Goal: Information Seeking & Learning: Learn about a topic

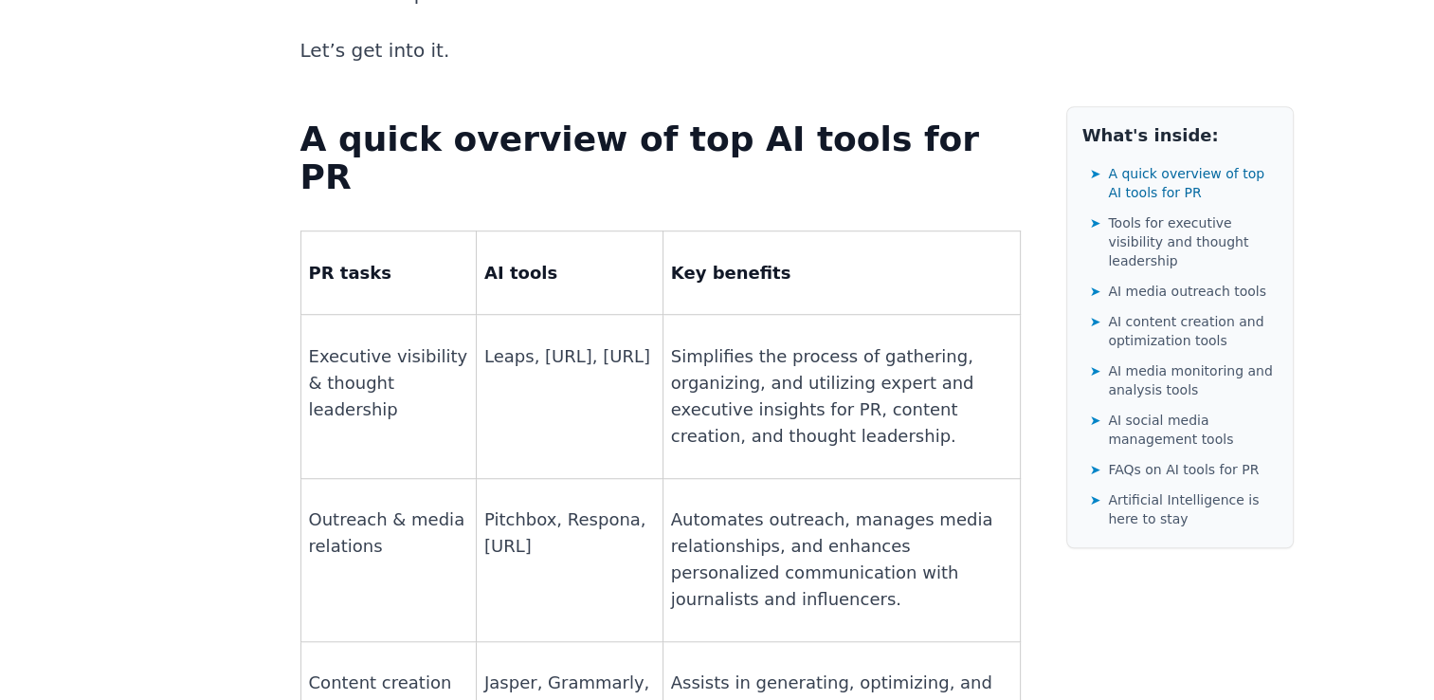
scroll to position [1422, 0]
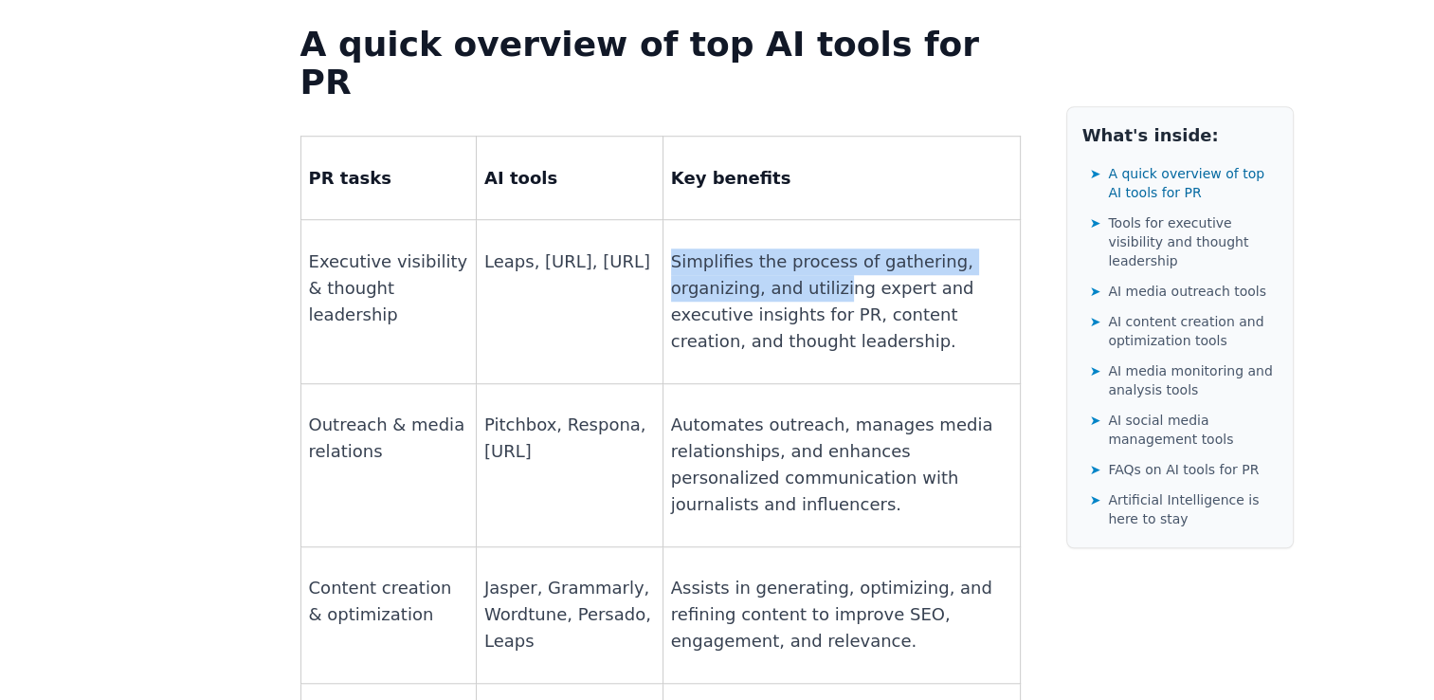
drag, startPoint x: 660, startPoint y: 100, endPoint x: 741, endPoint y: 151, distance: 95.8
click at [741, 248] on p "Simplifies the process of gathering, organizing, and utilizing expert and execu…" at bounding box center [841, 301] width 341 height 106
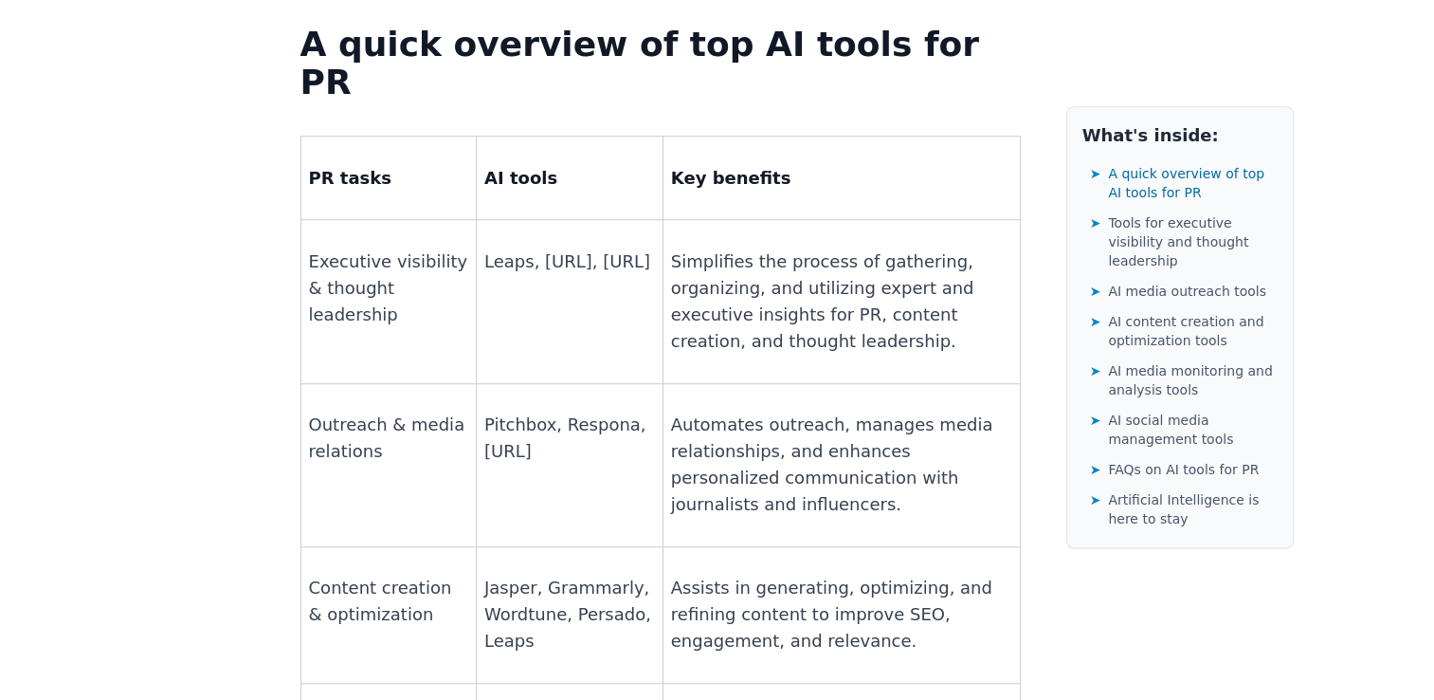
drag, startPoint x: 741, startPoint y: 151, endPoint x: 816, endPoint y: 155, distance: 75.0
click at [816, 248] on p "Simplifies the process of gathering, organizing, and utilizing expert and execu…" at bounding box center [841, 301] width 341 height 106
click at [839, 220] on td "Simplifies the process of gathering, organizing, and utilizing expert and execu…" at bounding box center [841, 301] width 357 height 163
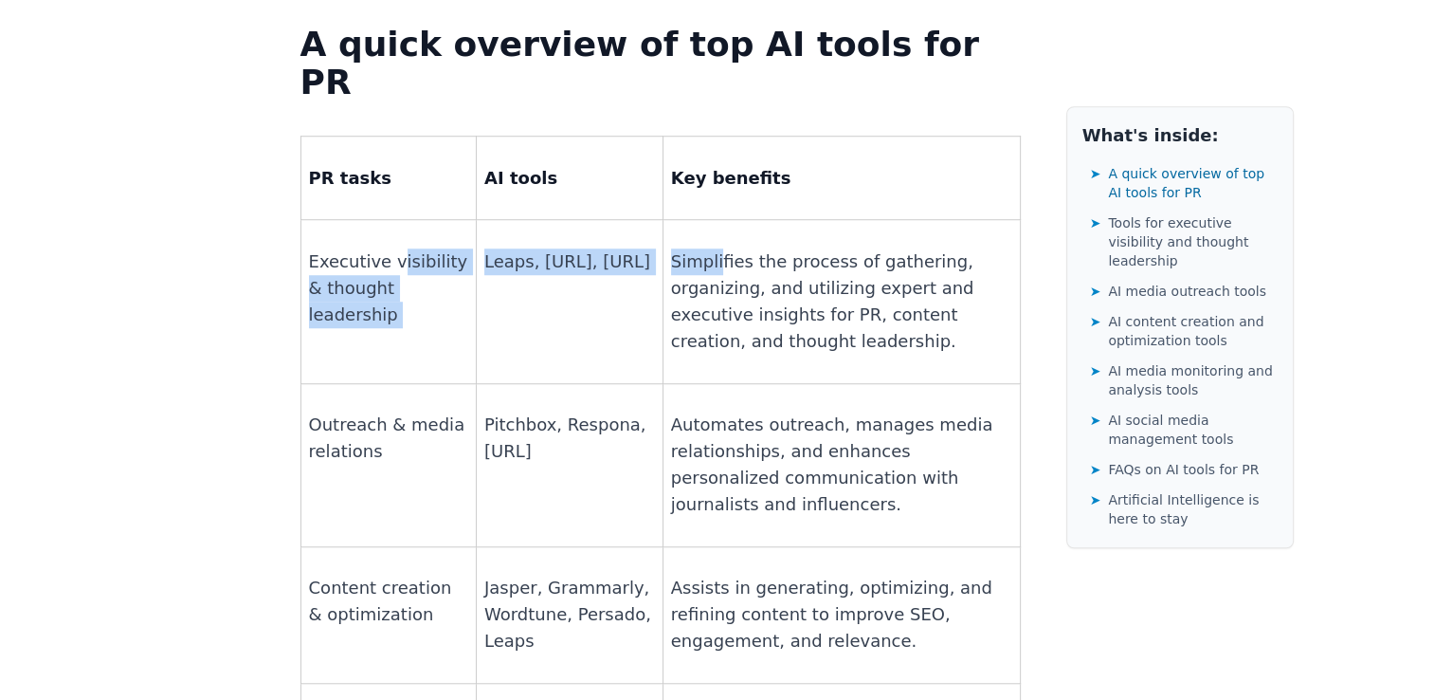
drag, startPoint x: 390, startPoint y: 119, endPoint x: 702, endPoint y: 111, distance: 313.0
click at [702, 220] on tr "Executive visibility & thought leadership Leaps, [URL], [URL] Simplifies the pr…" at bounding box center [661, 301] width 720 height 163
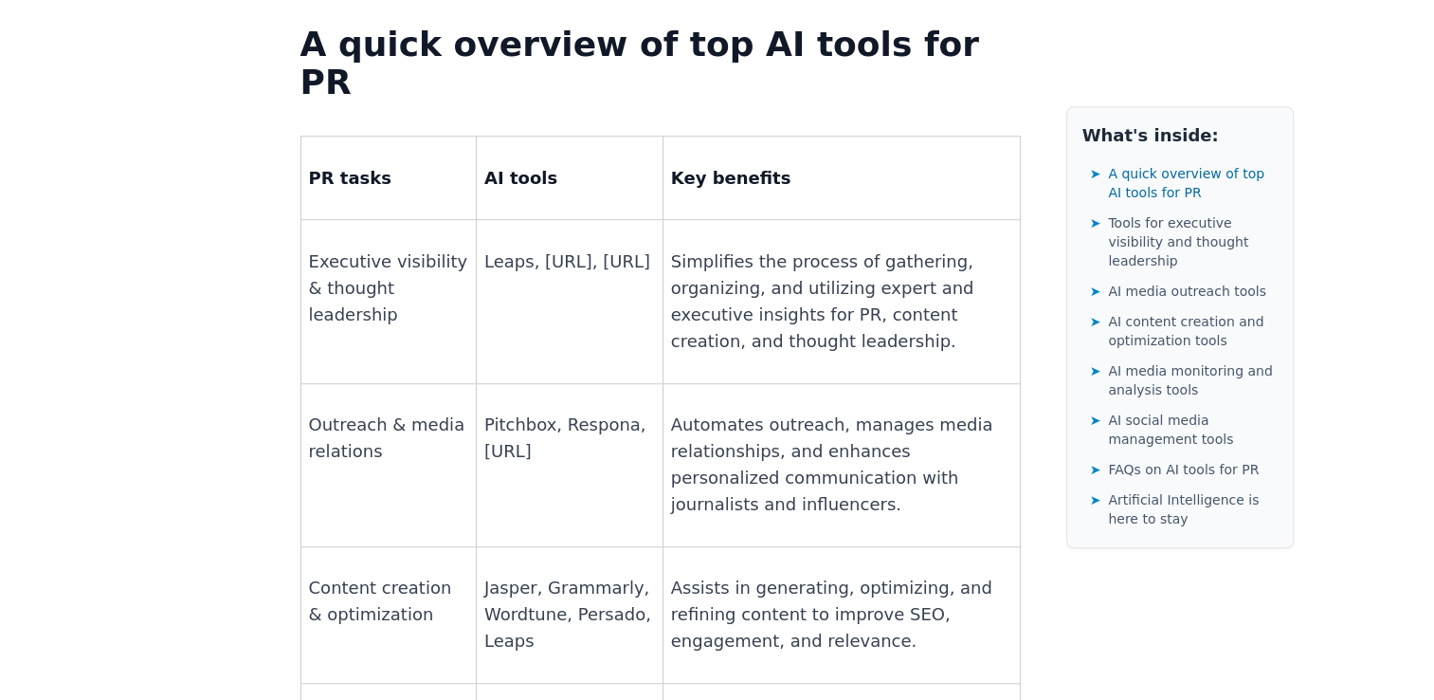
drag, startPoint x: 702, startPoint y: 111, endPoint x: 402, endPoint y: 284, distance: 347.0
click at [402, 411] on p "Outreach & media relations" at bounding box center [388, 437] width 159 height 53
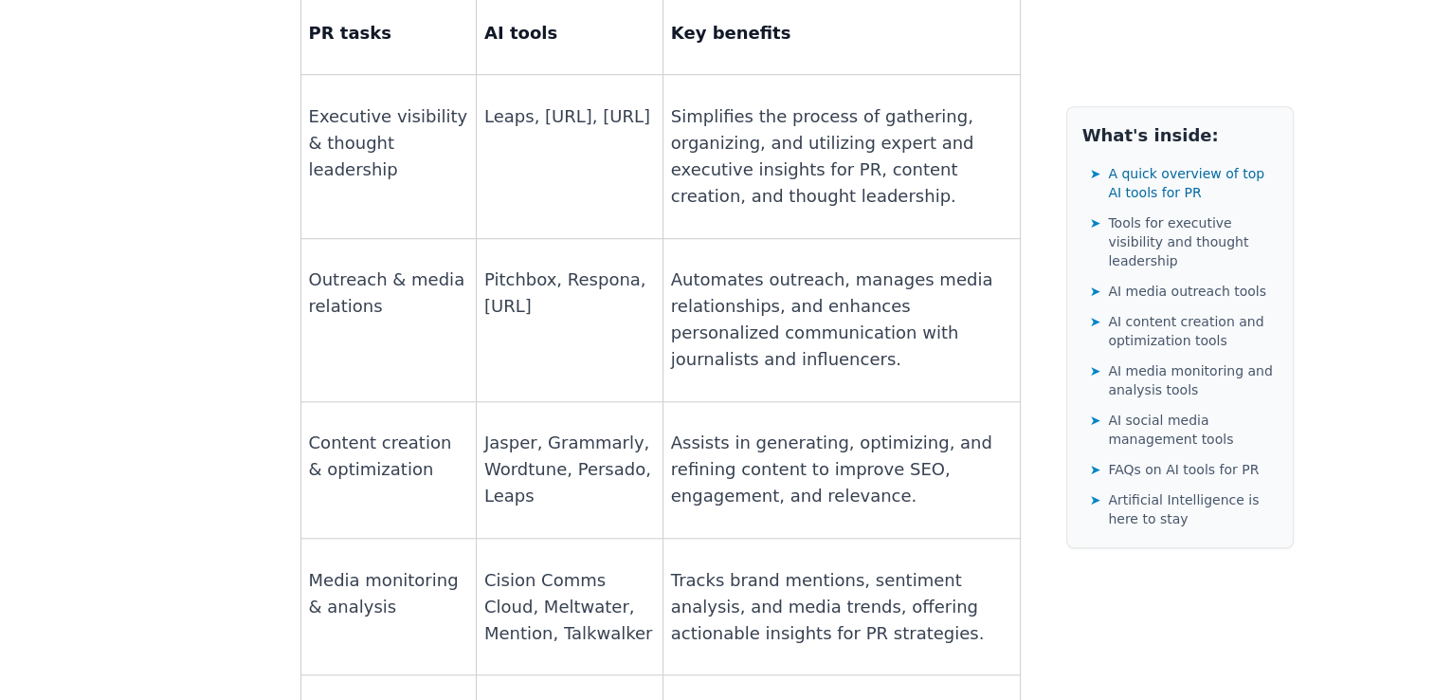
scroll to position [1612, 0]
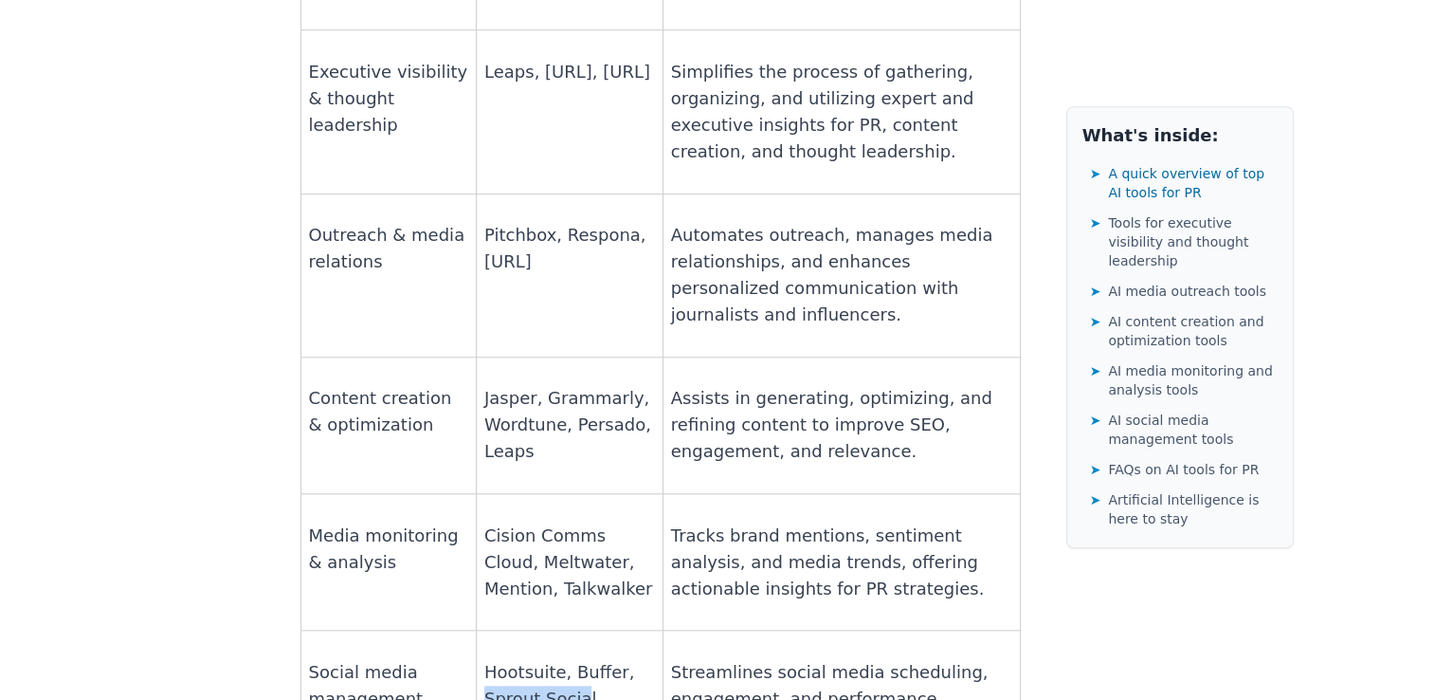
drag, startPoint x: 571, startPoint y: 522, endPoint x: 468, endPoint y: 527, distance: 102.5
click at [476, 630] on td "Hootsuite, Buffer, Sprout Social" at bounding box center [569, 711] width 187 height 163
drag, startPoint x: 468, startPoint y: 527, endPoint x: 485, endPoint y: 579, distance: 54.9
click at [485, 630] on td "Hootsuite, Buffer, Sprout Social" at bounding box center [569, 711] width 187 height 163
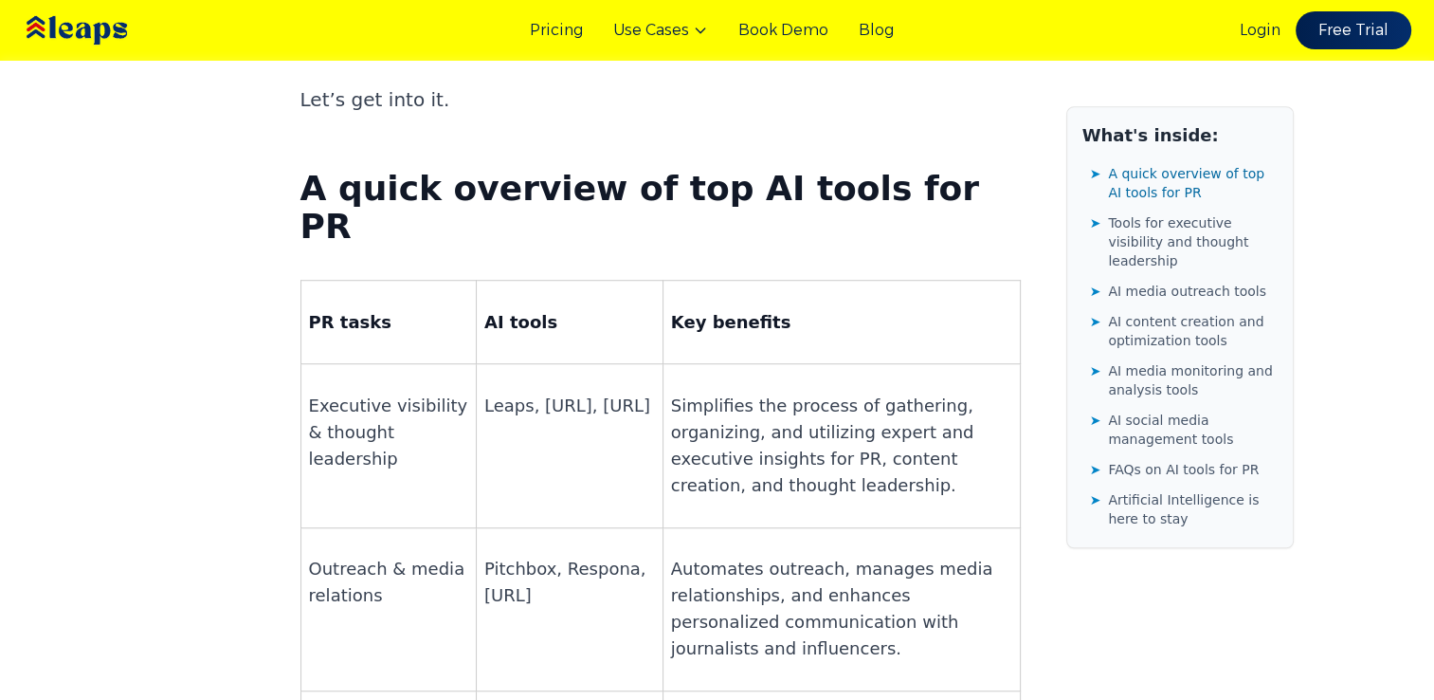
scroll to position [1232, 0]
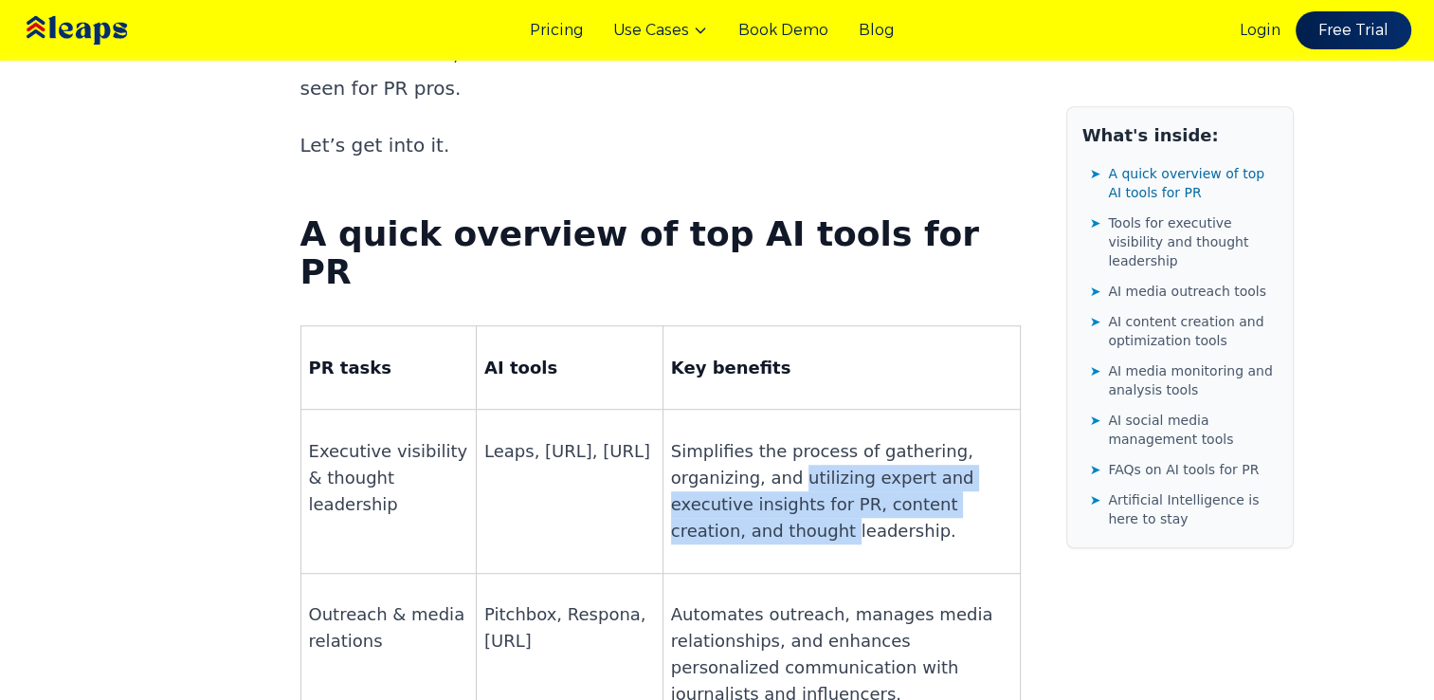
drag, startPoint x: 692, startPoint y: 332, endPoint x: 914, endPoint y: 356, distance: 223.1
click at [914, 438] on p "Simplifies the process of gathering, organizing, and utilizing expert and execu…" at bounding box center [841, 491] width 341 height 106
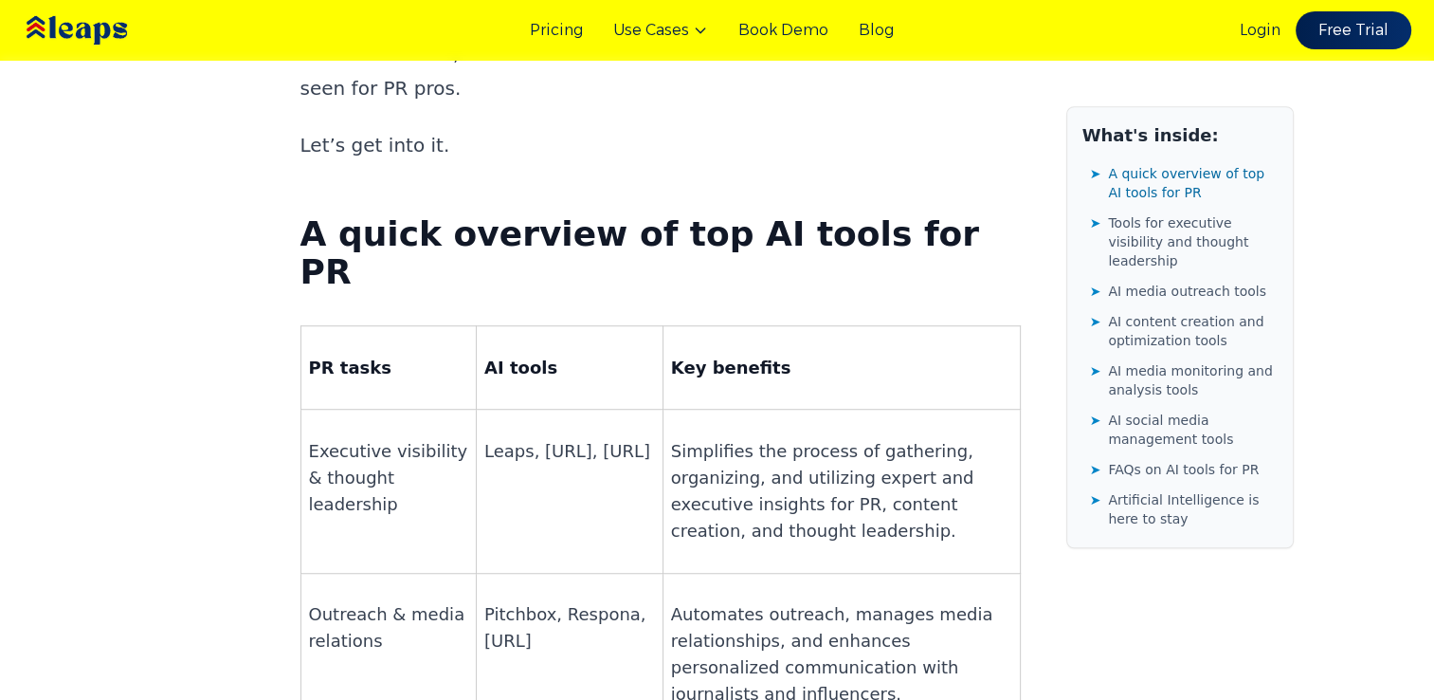
click at [394, 438] on p "Executive visibility & thought leadership" at bounding box center [388, 478] width 159 height 80
click at [515, 438] on p "Leaps, [URL], [URL]" at bounding box center [569, 451] width 171 height 27
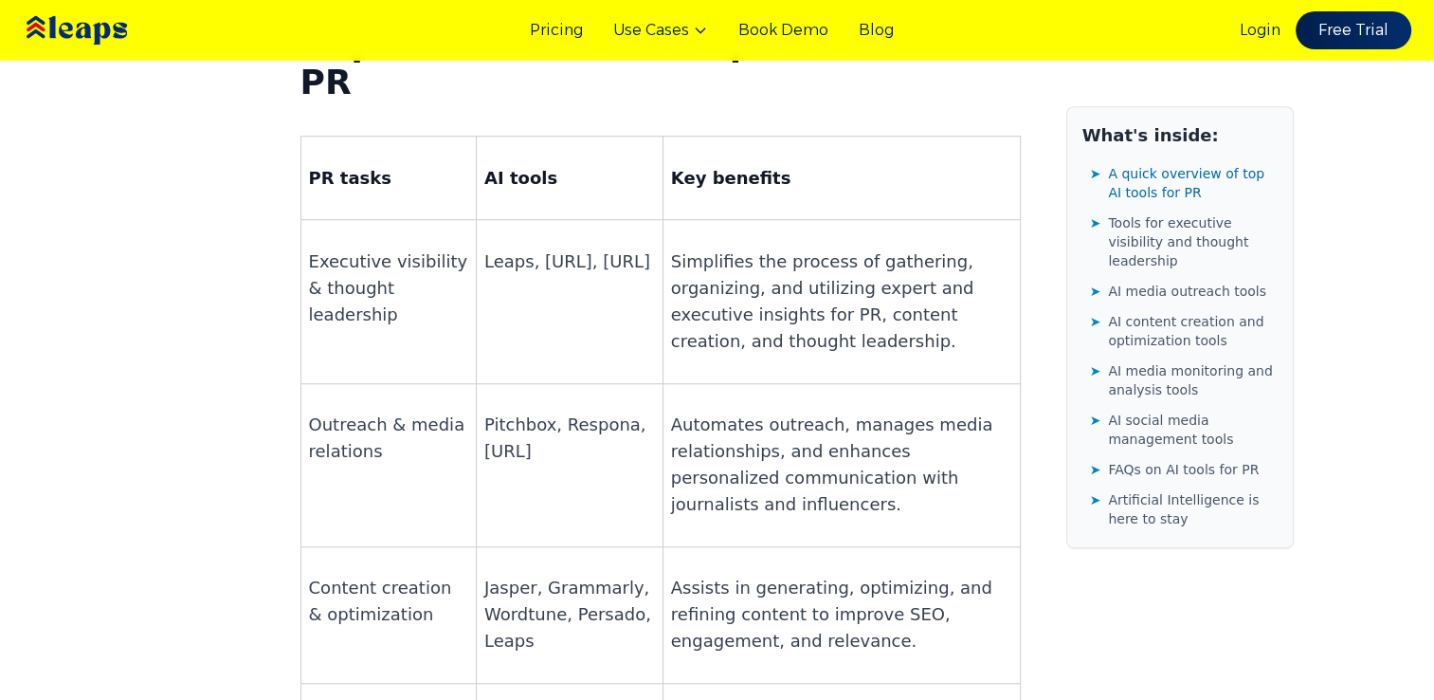
scroll to position [1327, 0]
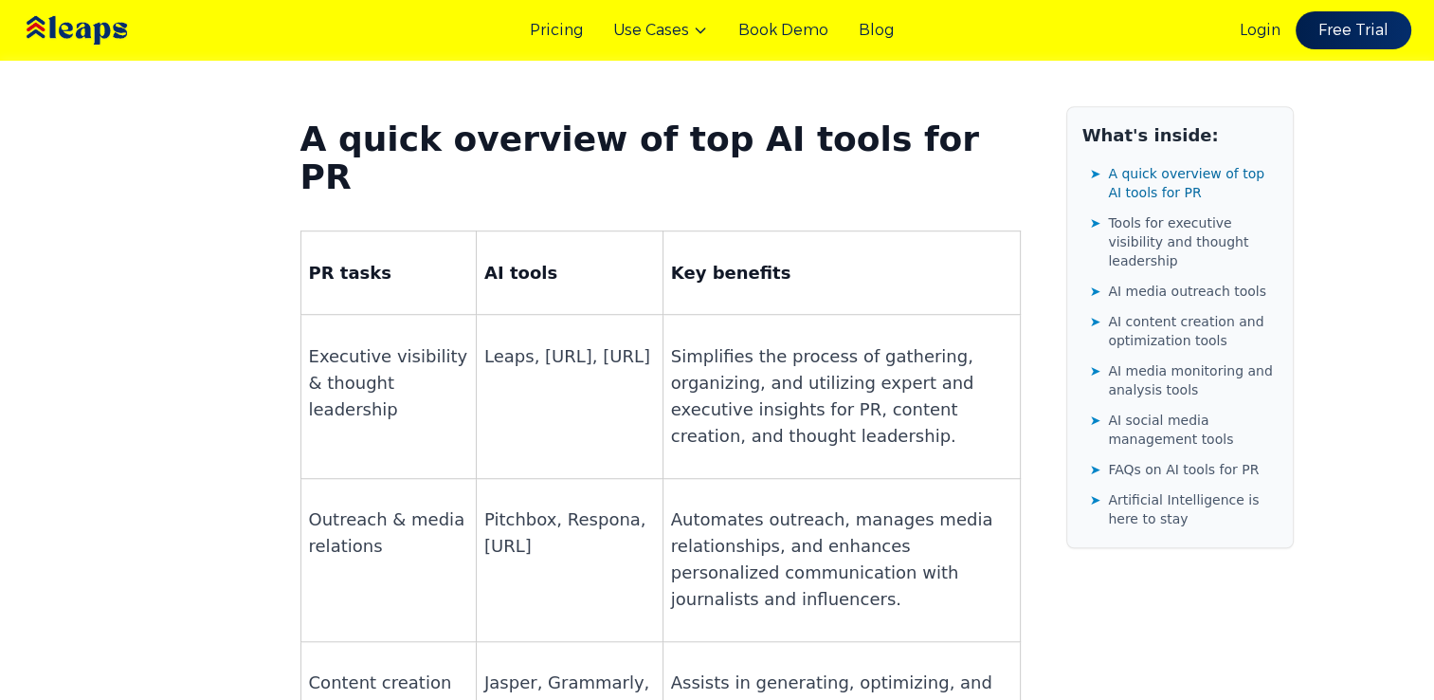
drag, startPoint x: 558, startPoint y: 368, endPoint x: 474, endPoint y: 362, distance: 84.6
click at [476, 478] on td "Pitchbox, Respona, [URL]" at bounding box center [569, 559] width 187 height 163
copy p "[URL]"
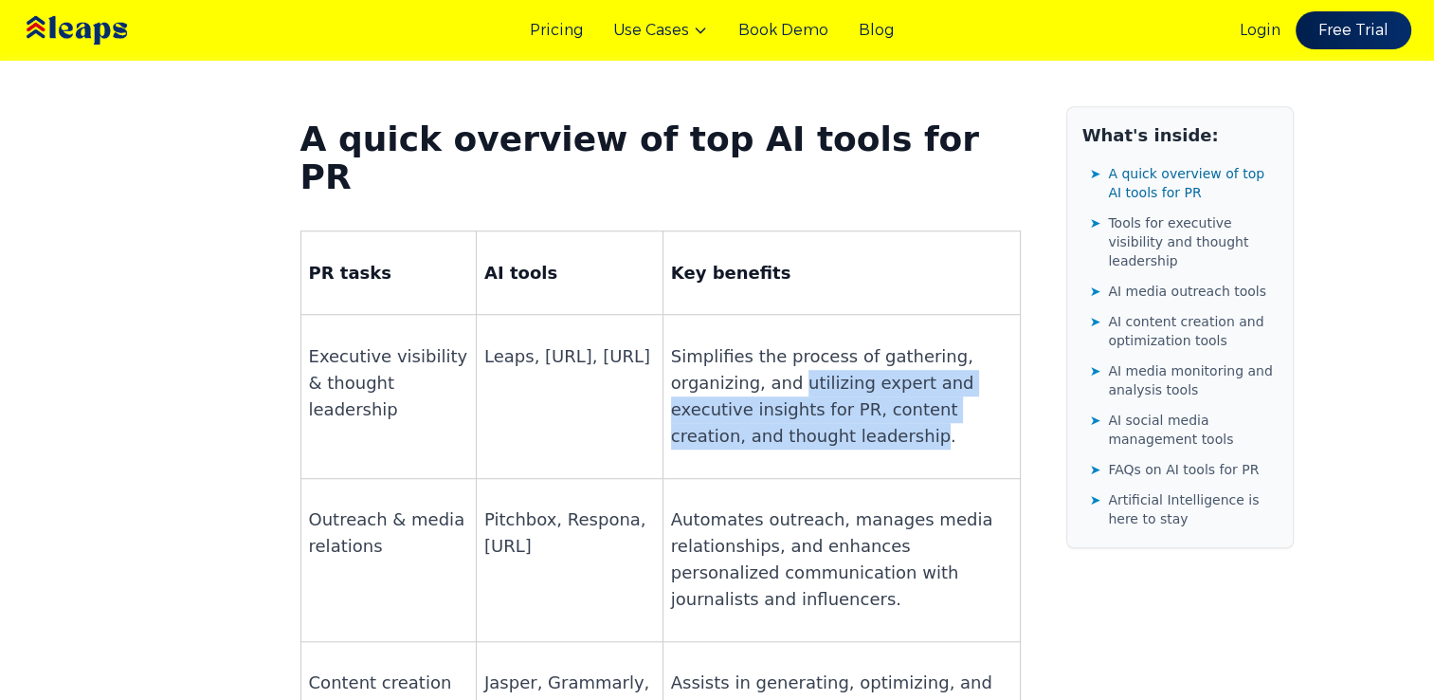
drag, startPoint x: 694, startPoint y: 242, endPoint x: 994, endPoint y: 268, distance: 300.8
click at [994, 343] on p "Simplifies the process of gathering, organizing, and utilizing expert and execu…" at bounding box center [841, 396] width 341 height 106
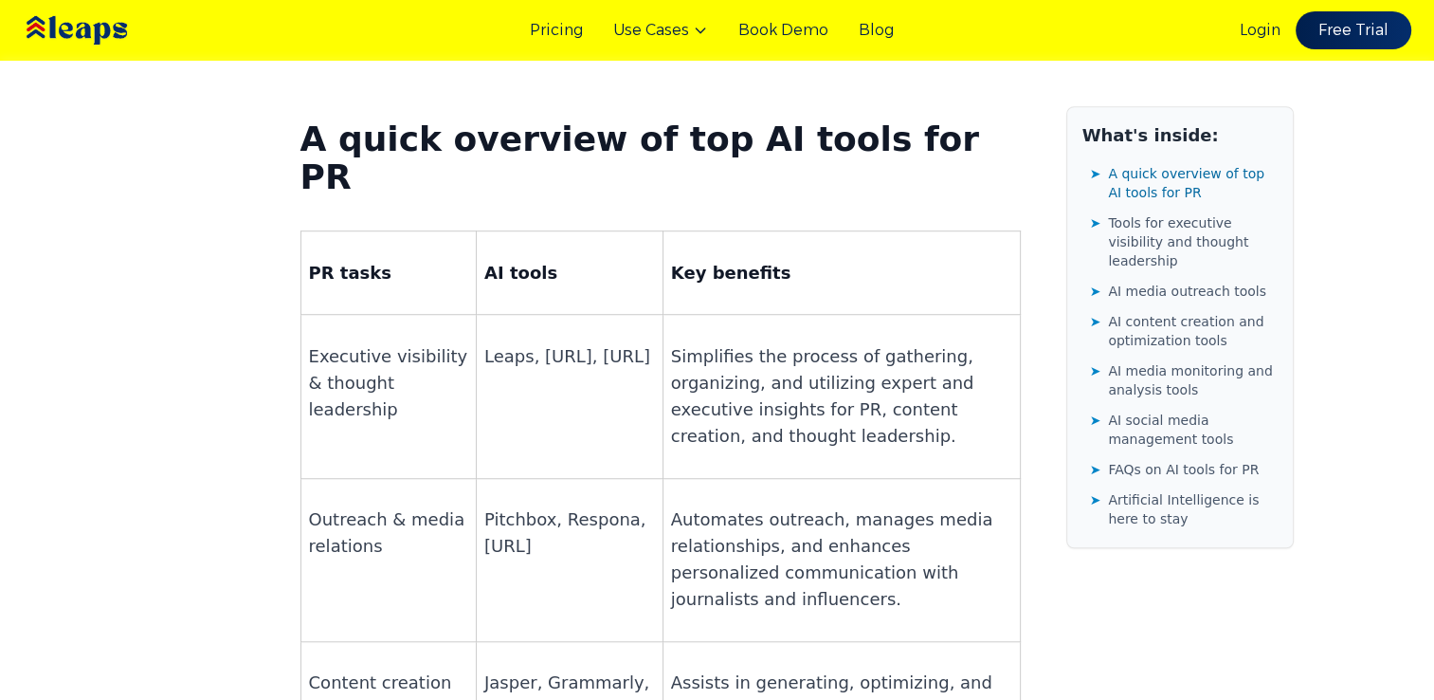
click at [413, 343] on p "Executive visibility & thought leadership" at bounding box center [388, 383] width 159 height 80
drag, startPoint x: 475, startPoint y: 201, endPoint x: 517, endPoint y: 206, distance: 42.0
click at [517, 343] on p "Leaps, [URL], [URL]" at bounding box center [569, 356] width 171 height 27
drag, startPoint x: 517, startPoint y: 206, endPoint x: 498, endPoint y: 251, distance: 49.3
click at [498, 315] on td "Leaps, [URL], [URL]" at bounding box center [569, 396] width 187 height 163
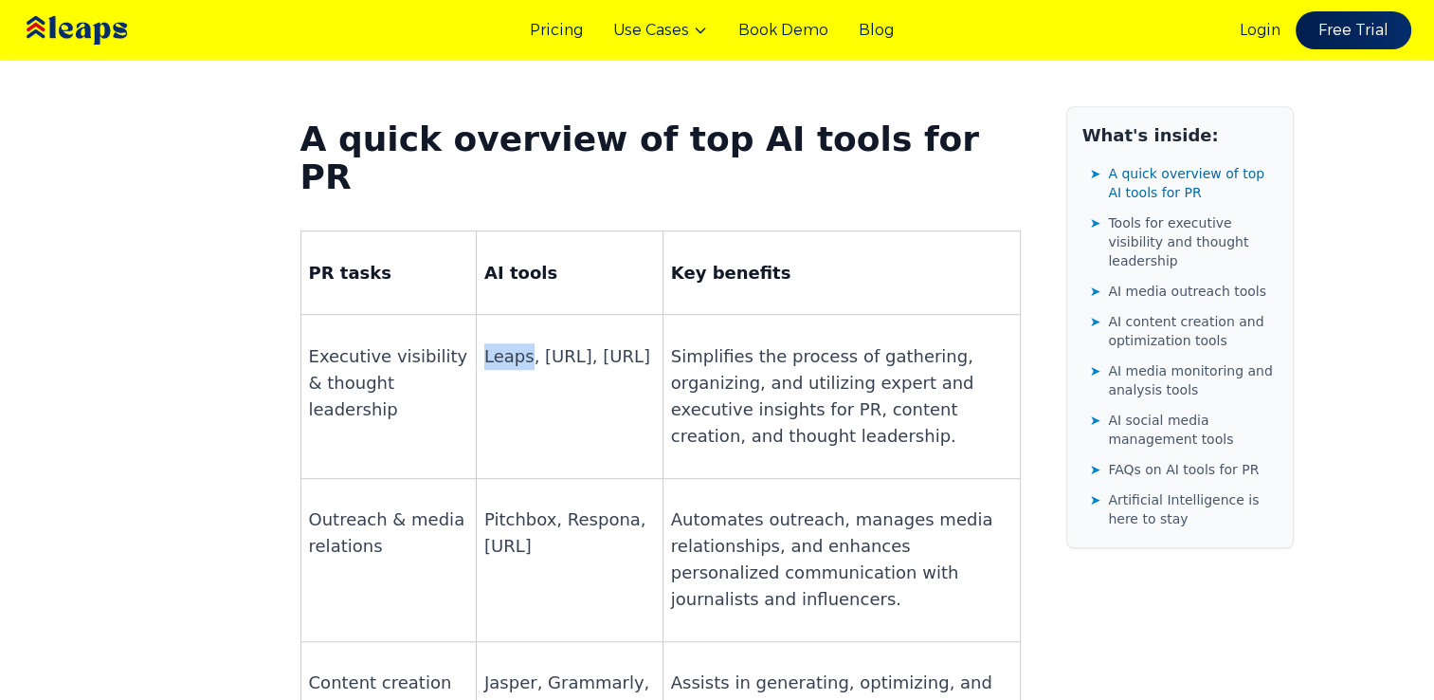
drag, startPoint x: 477, startPoint y: 206, endPoint x: 518, endPoint y: 215, distance: 41.9
click at [518, 343] on p "Leaps, [URL], [URL]" at bounding box center [569, 356] width 171 height 27
copy p "Leaps"
drag, startPoint x: 550, startPoint y: 233, endPoint x: 474, endPoint y: 231, distance: 75.9
click at [476, 315] on td "Leaps, [URL], [URL]" at bounding box center [569, 396] width 187 height 163
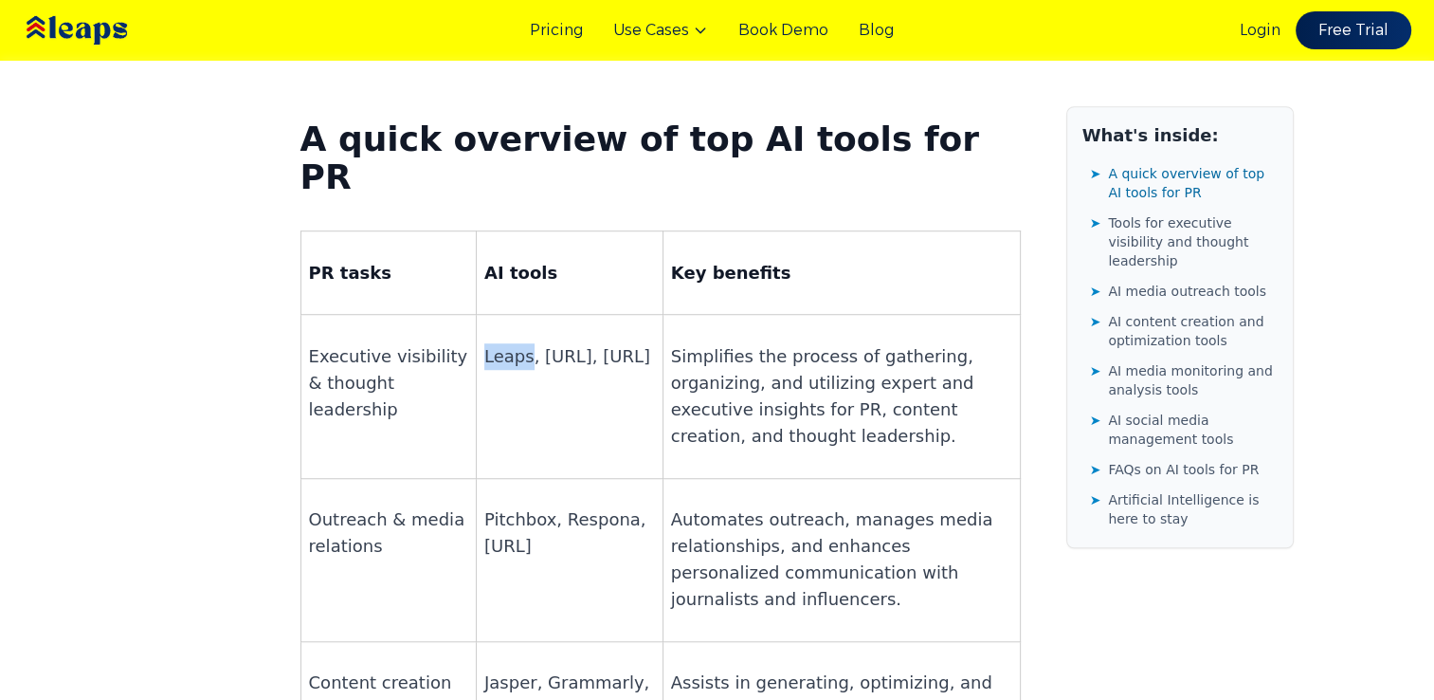
copy p "[URL]"
click at [505, 315] on td "Leaps, [URL], [URL]" at bounding box center [569, 396] width 187 height 163
drag, startPoint x: 527, startPoint y: 203, endPoint x: 583, endPoint y: 208, distance: 56.1
click at [583, 343] on p "Leaps, [URL], [URL]" at bounding box center [569, 356] width 171 height 27
copy p "[URL]"
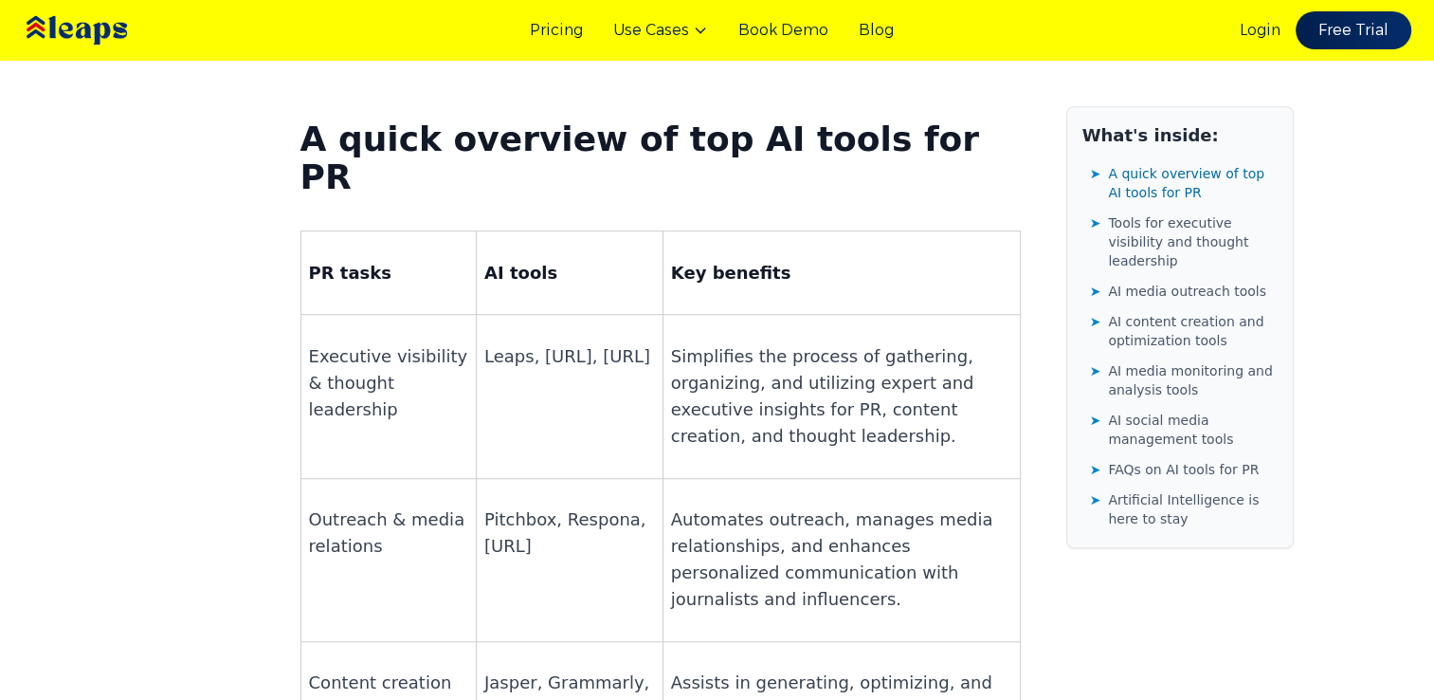
click at [390, 315] on td "Executive visibility & thought leadership" at bounding box center [388, 396] width 175 height 163
drag, startPoint x: 362, startPoint y: 218, endPoint x: 413, endPoint y: 272, distance: 74.4
click at [413, 315] on td "Executive visibility & thought leadership" at bounding box center [388, 396] width 175 height 163
drag, startPoint x: 413, startPoint y: 272, endPoint x: 437, endPoint y: 310, distance: 44.7
click at [437, 478] on td "Outreach & media relations" at bounding box center [388, 559] width 175 height 163
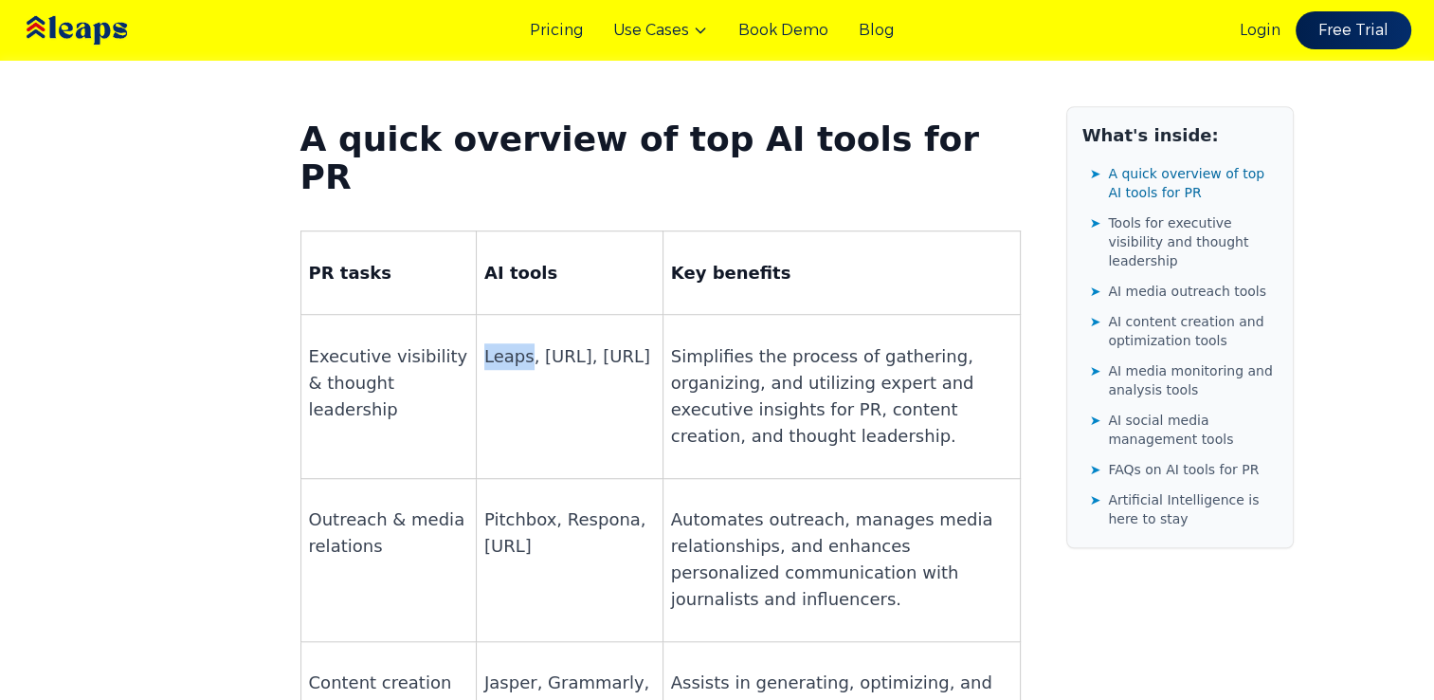
drag, startPoint x: 479, startPoint y: 202, endPoint x: 518, endPoint y: 205, distance: 39.0
click at [518, 343] on p "Leaps, [URL], [URL]" at bounding box center [569, 356] width 171 height 27
copy p "Leaps"
click at [532, 343] on p "Leaps, [URL], [URL]" at bounding box center [569, 356] width 171 height 27
